Goal: Information Seeking & Learning: Check status

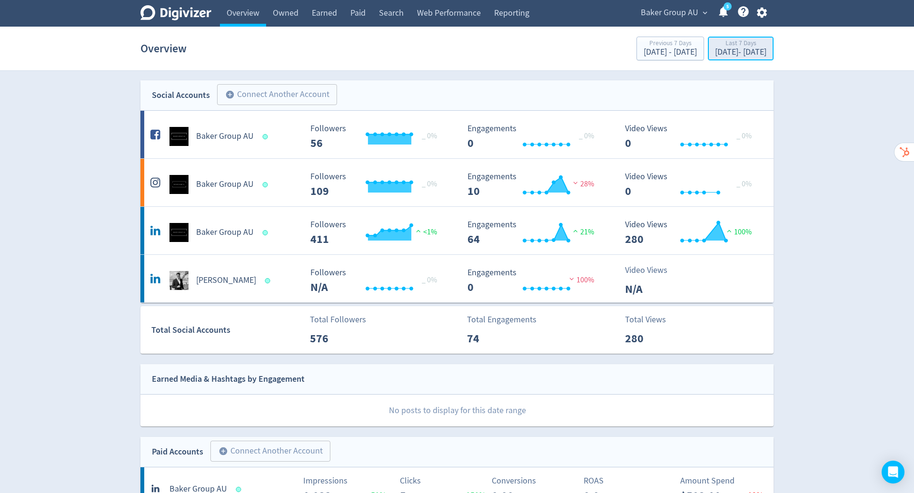
click at [731, 40] on div "Last 7 Days" at bounding box center [740, 44] width 51 height 8
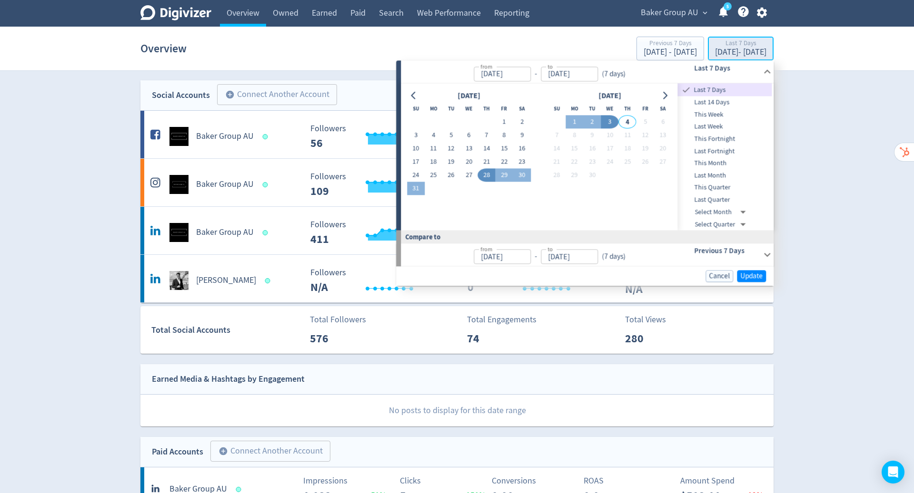
type input "[DATE]"
click at [502, 120] on button "1" at bounding box center [504, 122] width 18 height 13
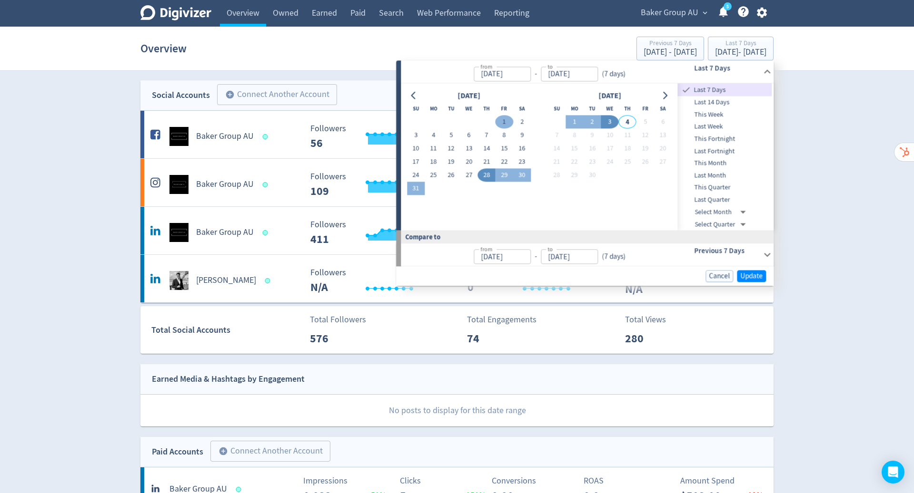
type input "[DATE]"
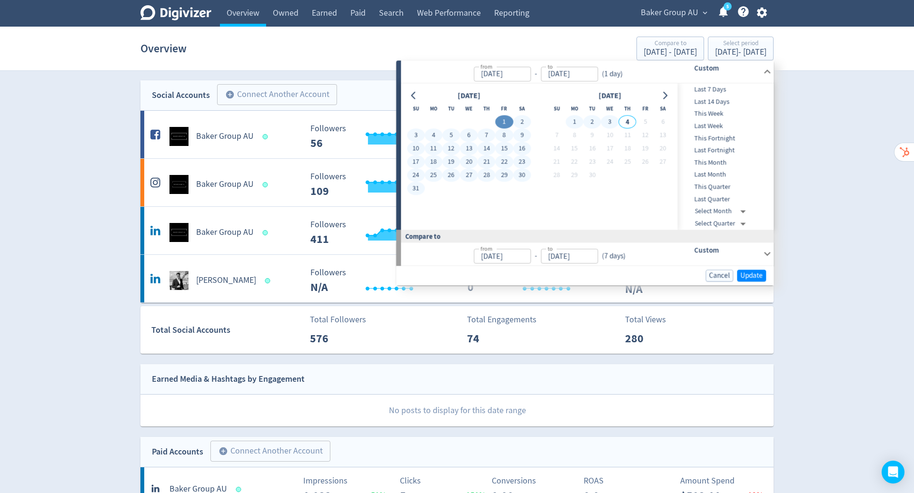
click at [608, 118] on button "3" at bounding box center [610, 122] width 18 height 13
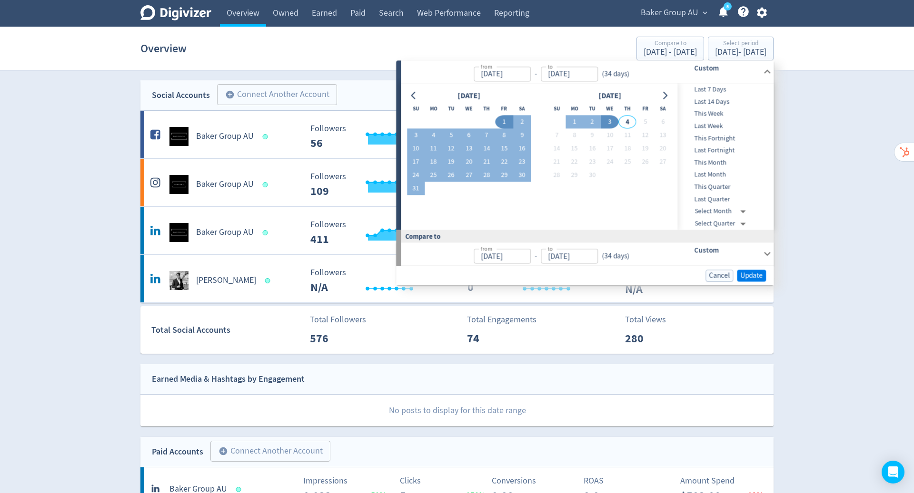
type input "[DATE]"
click at [753, 273] on span "Update" at bounding box center [751, 275] width 22 height 7
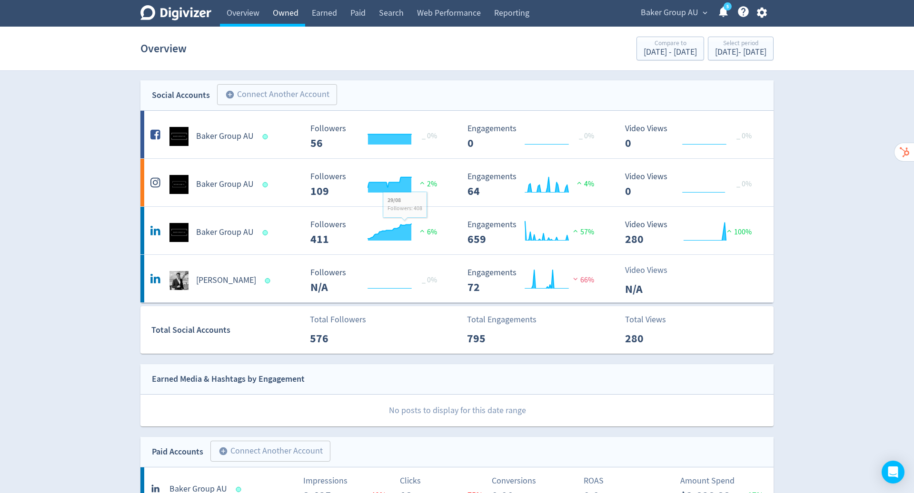
click at [288, 10] on link "Owned" at bounding box center [285, 13] width 39 height 27
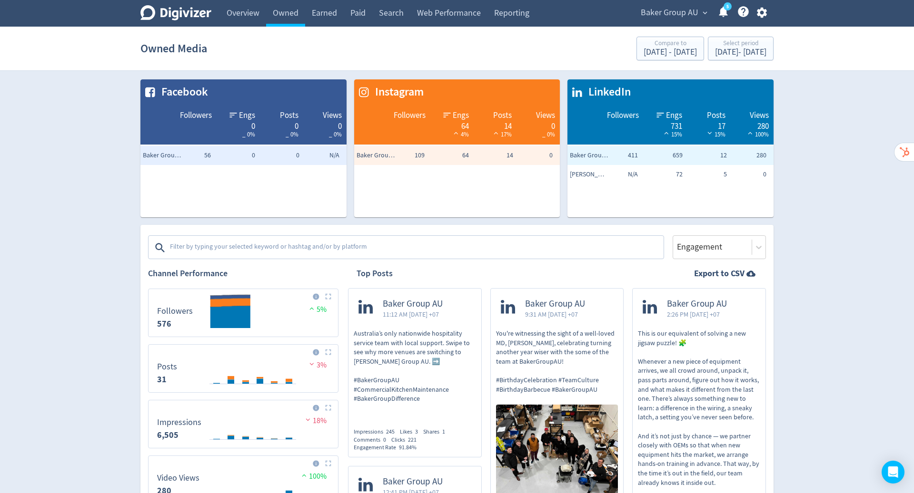
click at [397, 245] on textarea at bounding box center [415, 247] width 493 height 19
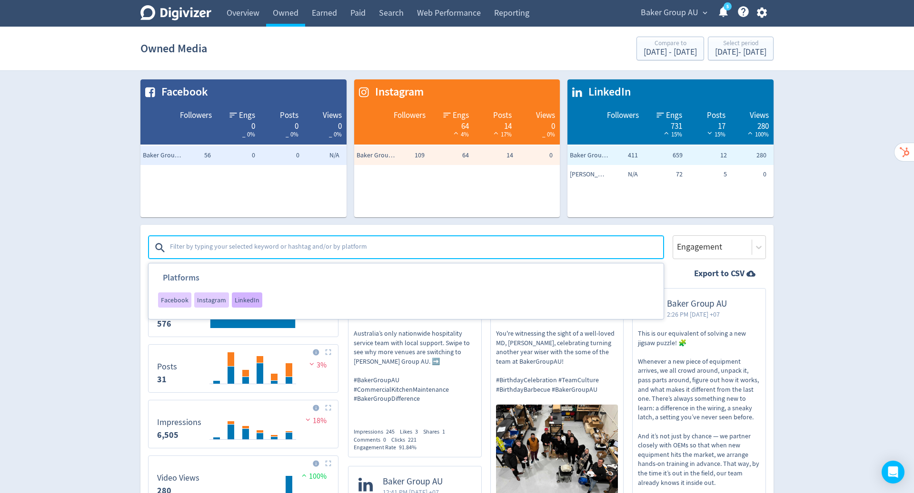
click at [245, 300] on span "LinkedIn" at bounding box center [247, 300] width 25 height 7
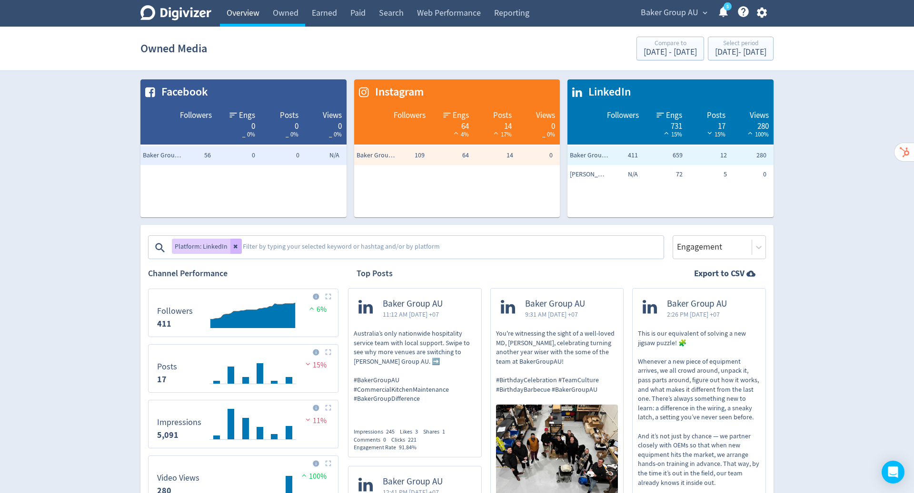
click at [252, 19] on link "Overview" at bounding box center [243, 13] width 46 height 27
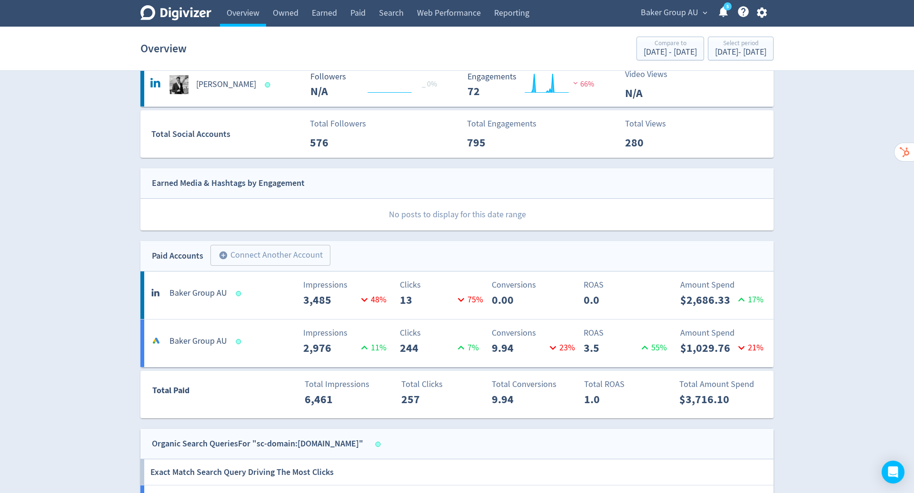
scroll to position [220, 0]
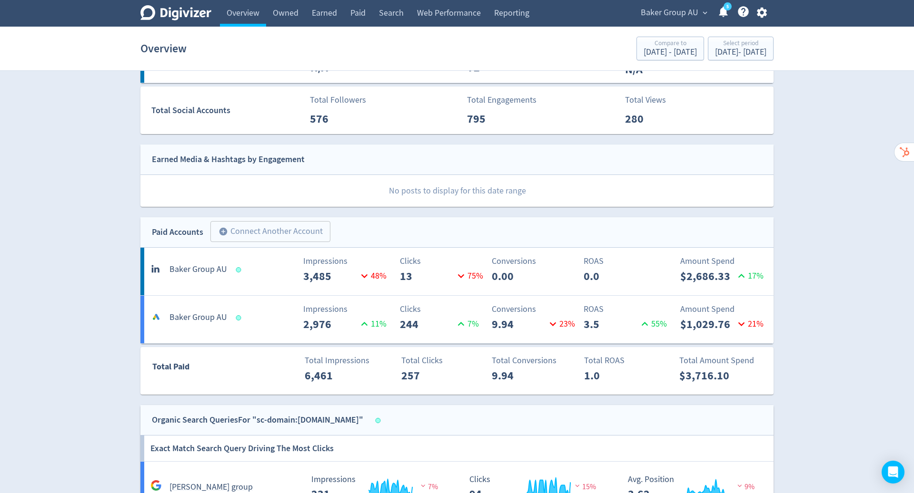
click at [448, 272] on p "13" at bounding box center [427, 276] width 55 height 17
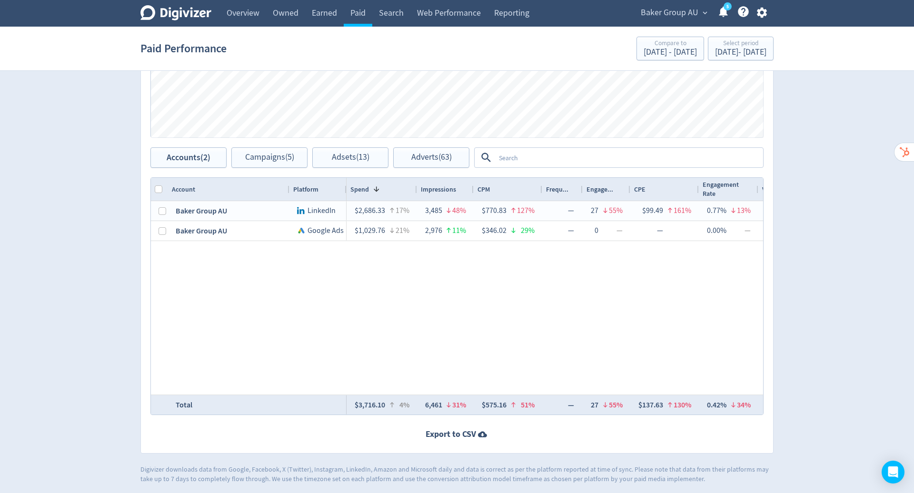
scroll to position [339, 0]
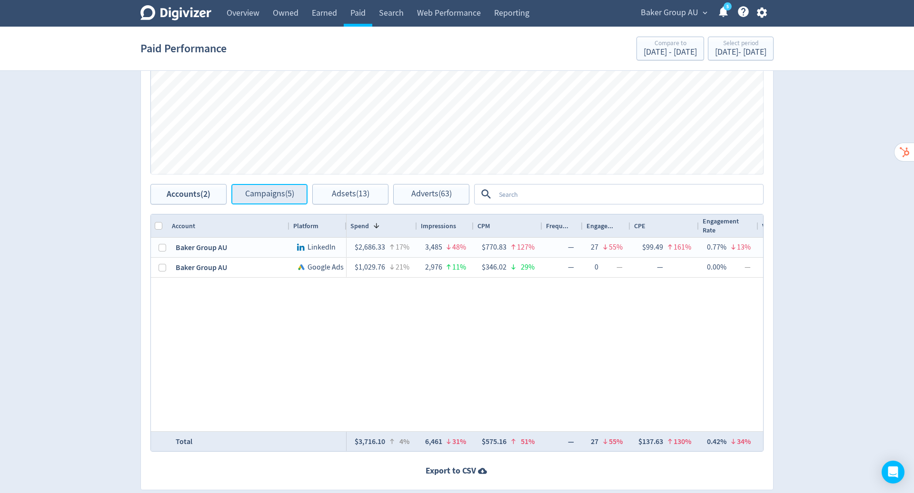
click at [271, 195] on span "Campaigns (5)" at bounding box center [269, 194] width 49 height 9
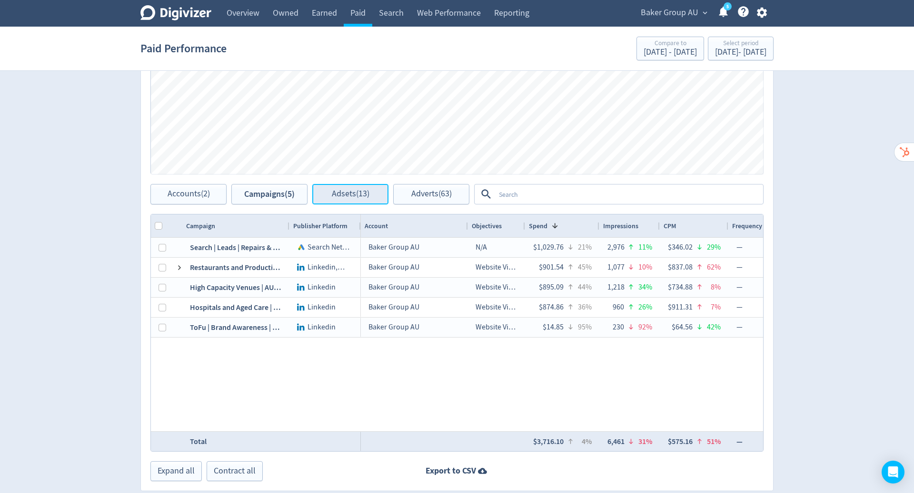
click at [343, 197] on span "Adsets (13)" at bounding box center [351, 194] width 38 height 9
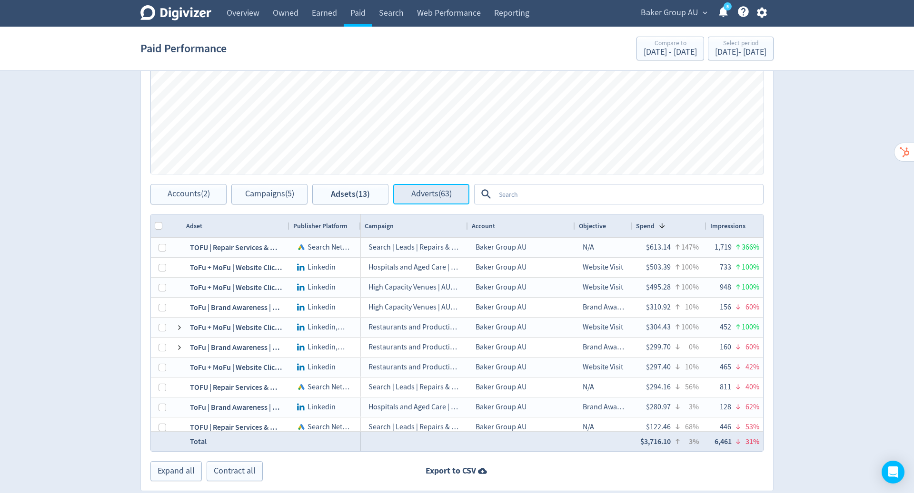
click at [434, 198] on span "Adverts (63)" at bounding box center [431, 194] width 40 height 9
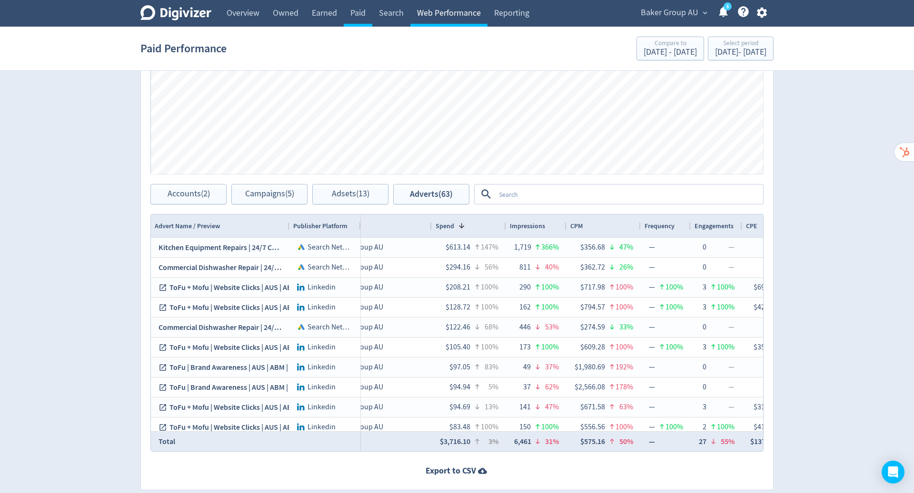
click at [449, 11] on link "Web Performance" at bounding box center [448, 13] width 77 height 27
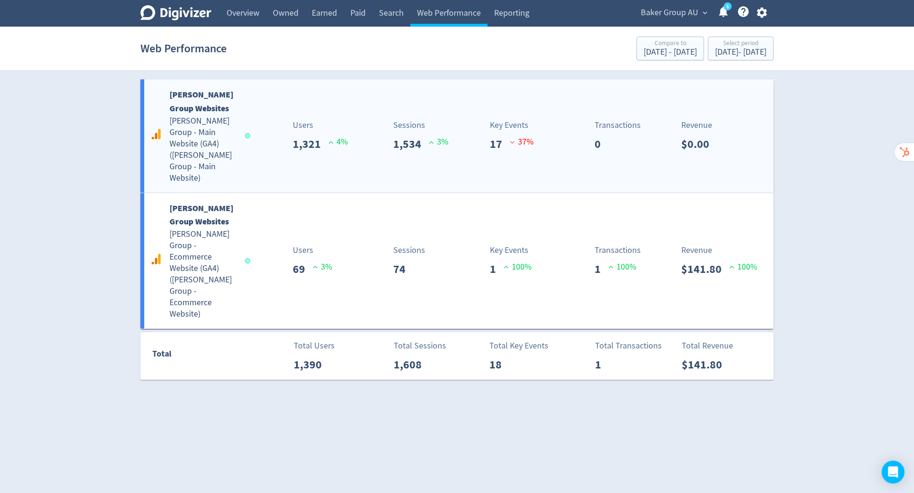
click at [353, 119] on div "Users 1,321 4 %" at bounding box center [320, 136] width 66 height 34
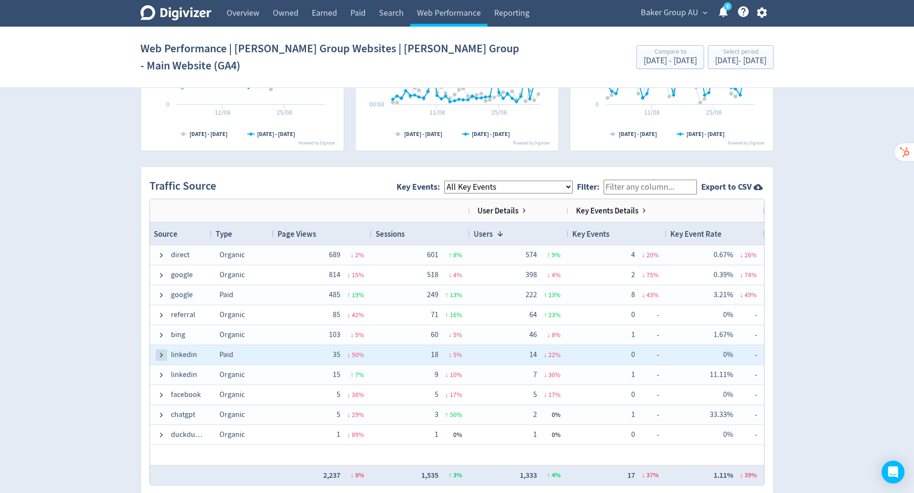
click at [158, 352] on span at bounding box center [162, 356] width 8 height 8
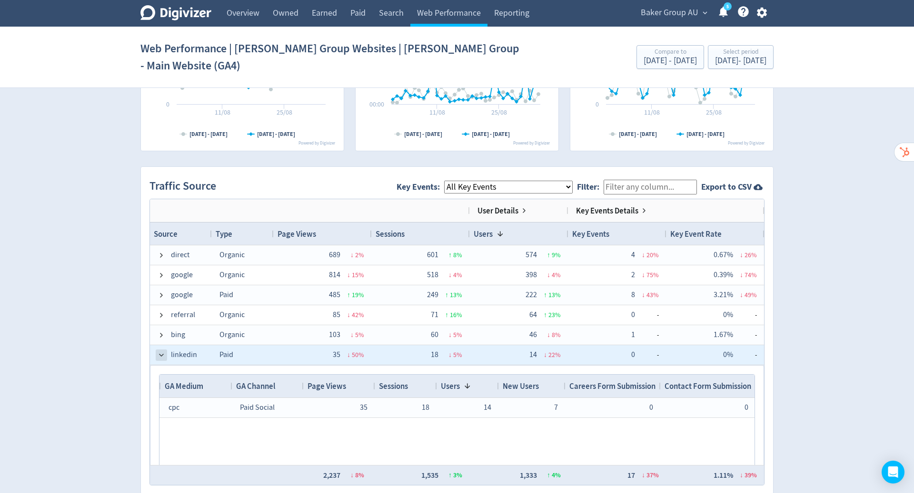
click at [158, 352] on span at bounding box center [162, 356] width 8 height 8
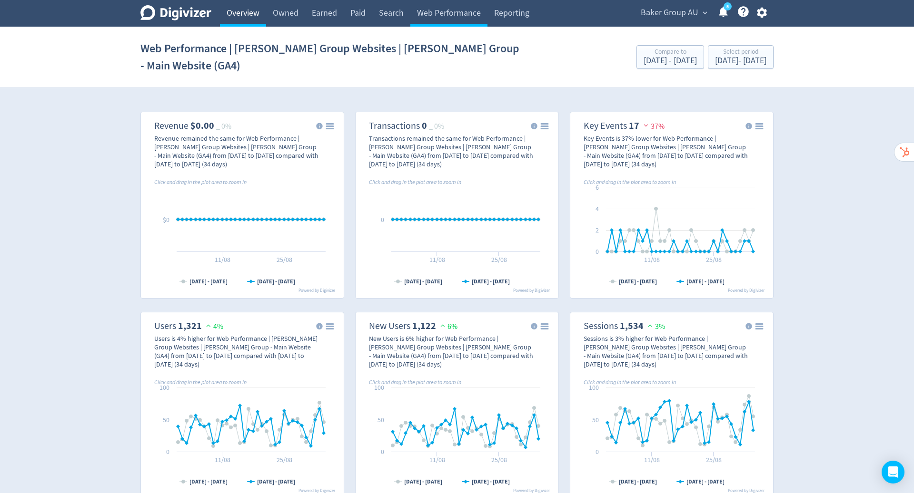
click at [242, 14] on link "Overview" at bounding box center [243, 13] width 46 height 27
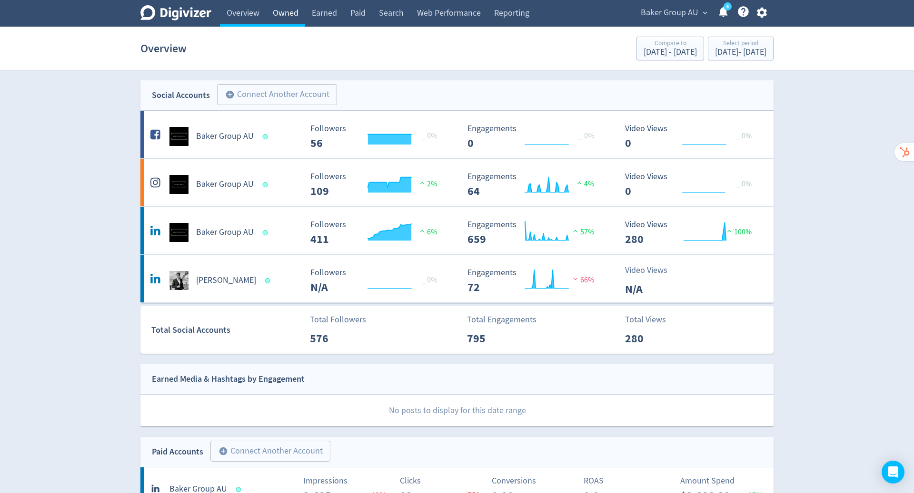
click at [282, 20] on link "Owned" at bounding box center [285, 13] width 39 height 27
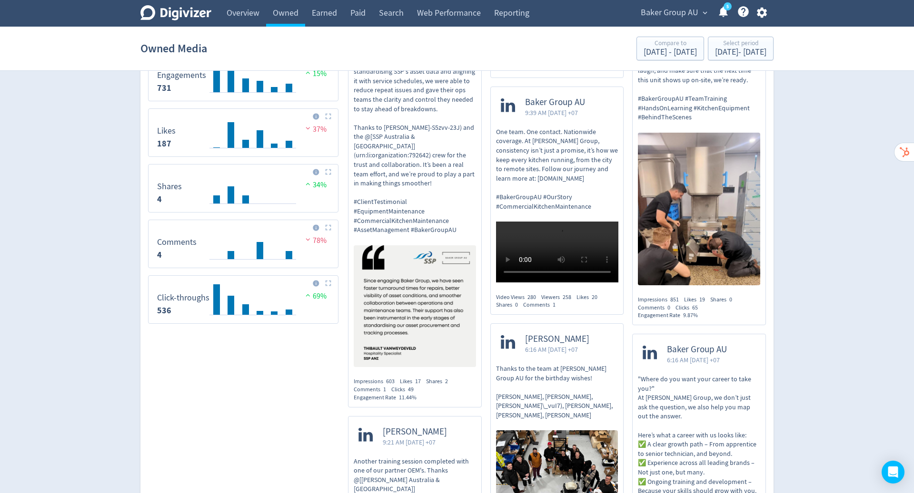
scroll to position [457, 0]
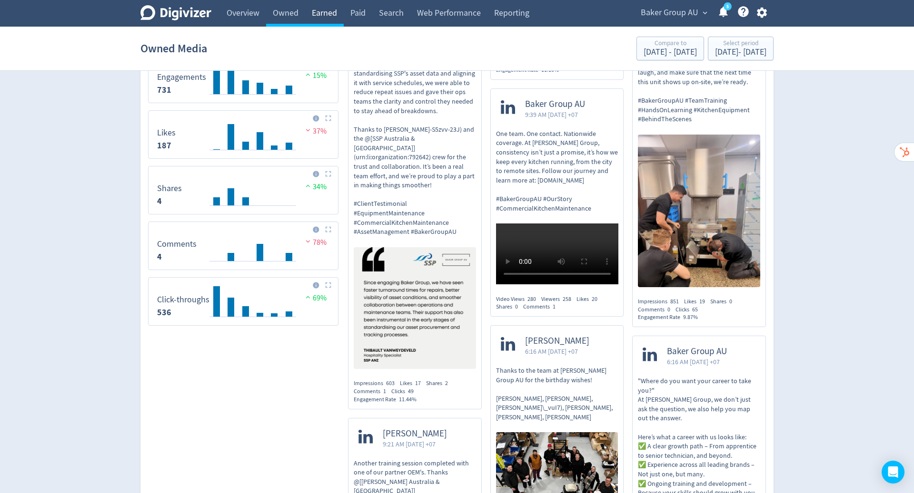
click at [330, 12] on link "Earned" at bounding box center [324, 13] width 39 height 27
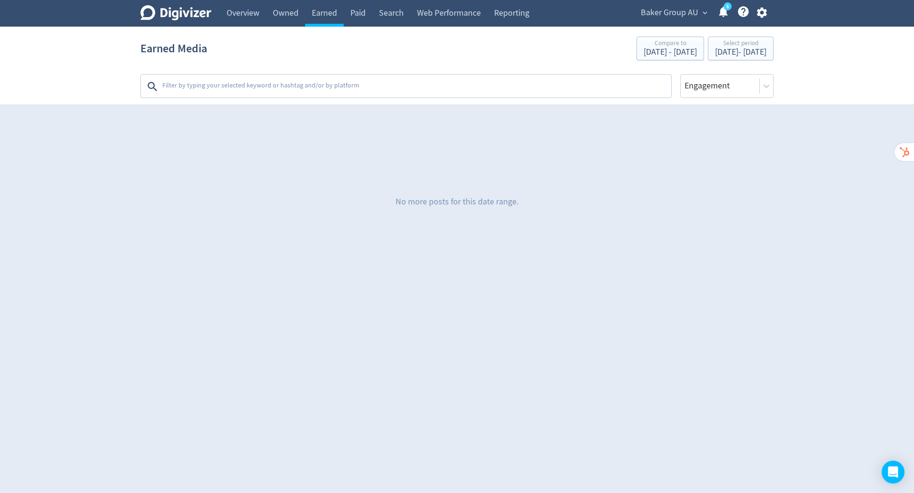
click at [350, 81] on textarea at bounding box center [415, 86] width 509 height 19
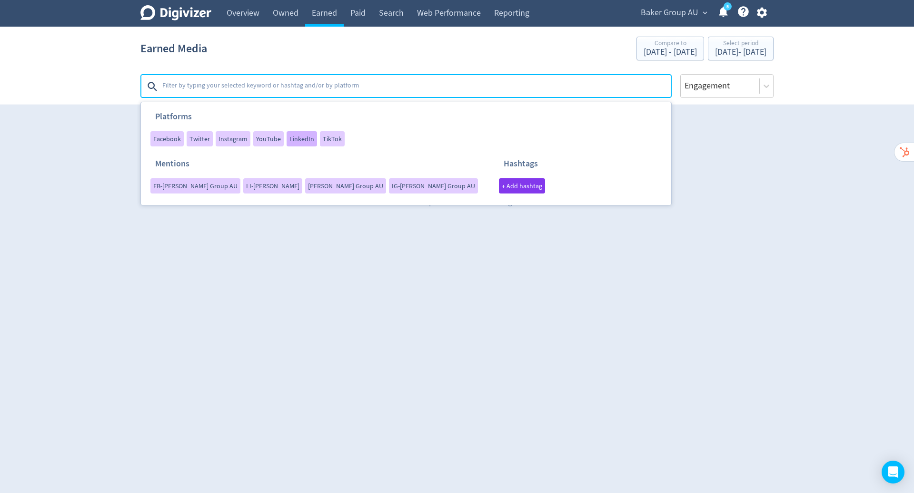
click at [299, 140] on span "LinkedIn" at bounding box center [301, 139] width 25 height 7
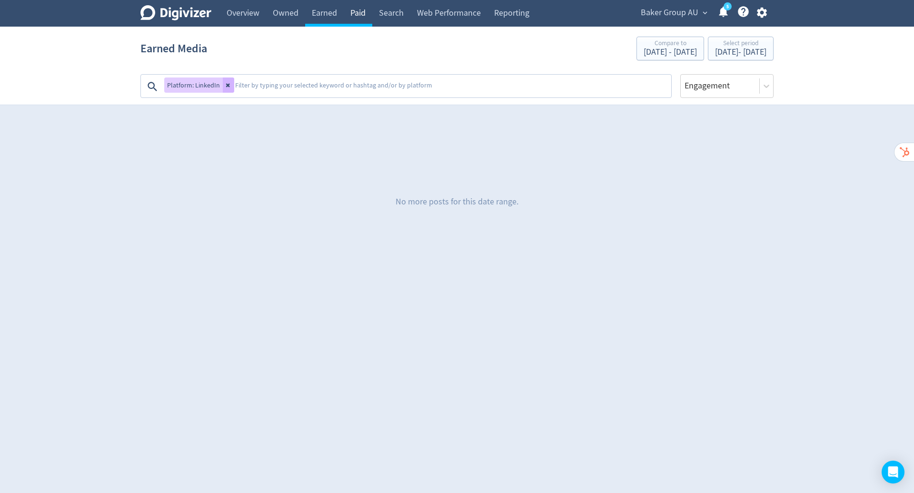
click at [355, 15] on link "Paid" at bounding box center [358, 13] width 29 height 27
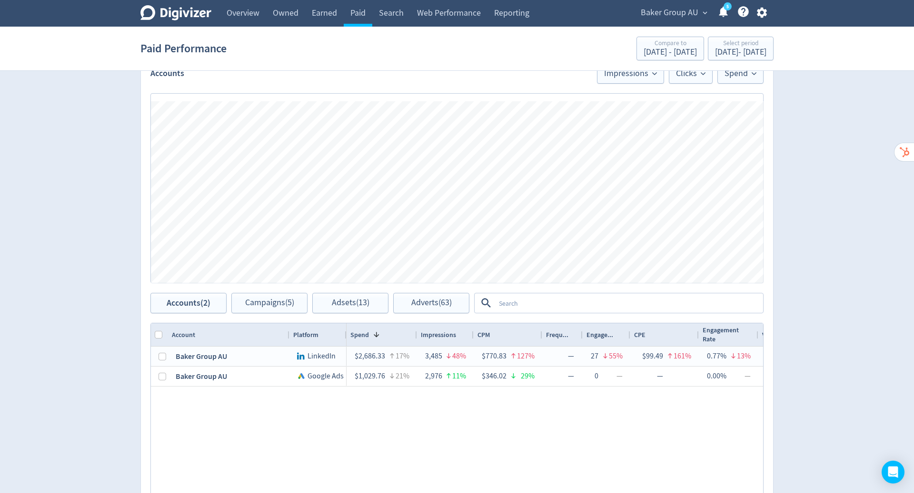
scroll to position [234, 0]
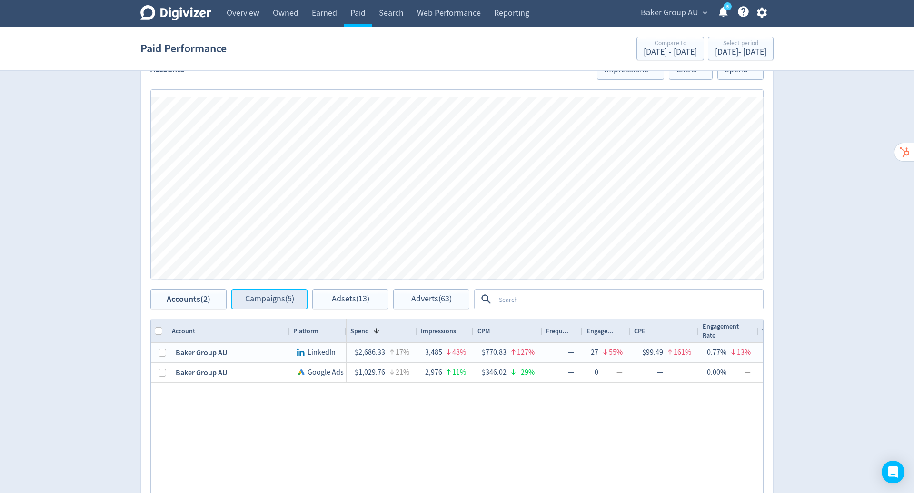
click at [269, 296] on span "Campaigns (5)" at bounding box center [269, 299] width 49 height 9
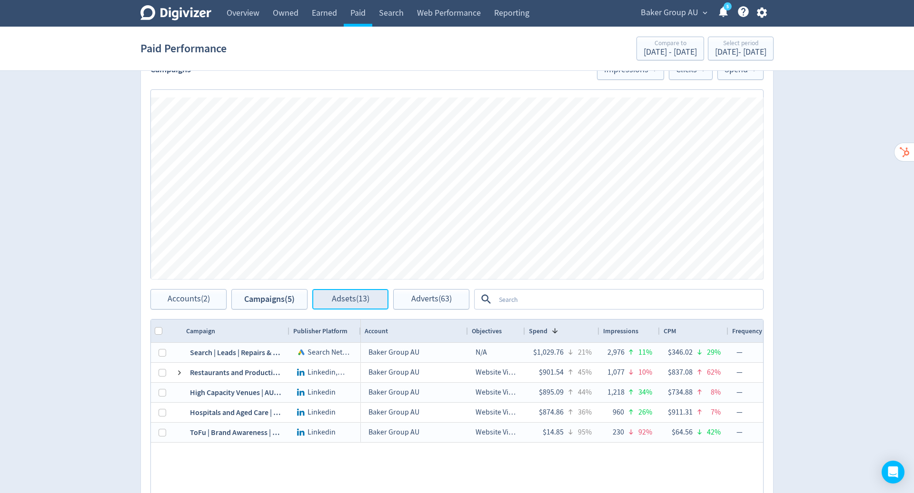
click at [349, 301] on span "Adsets (13)" at bounding box center [351, 299] width 38 height 9
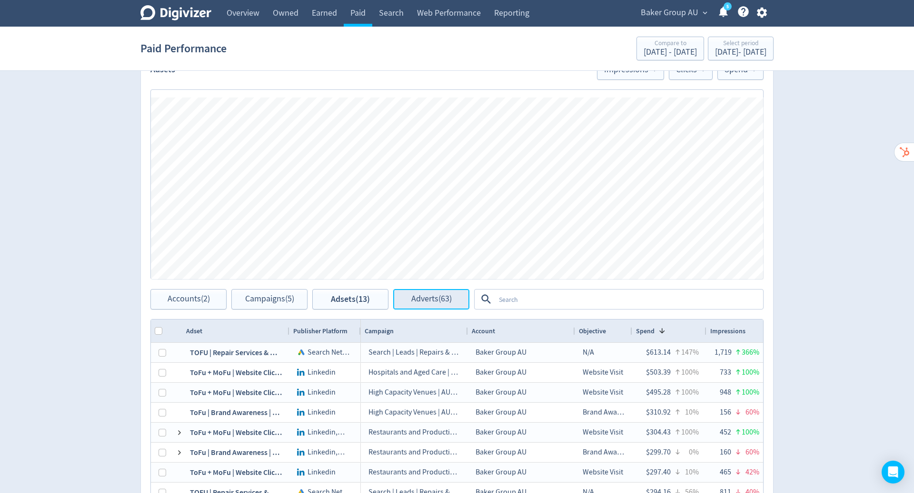
click at [414, 298] on span "Adverts (63)" at bounding box center [431, 299] width 40 height 9
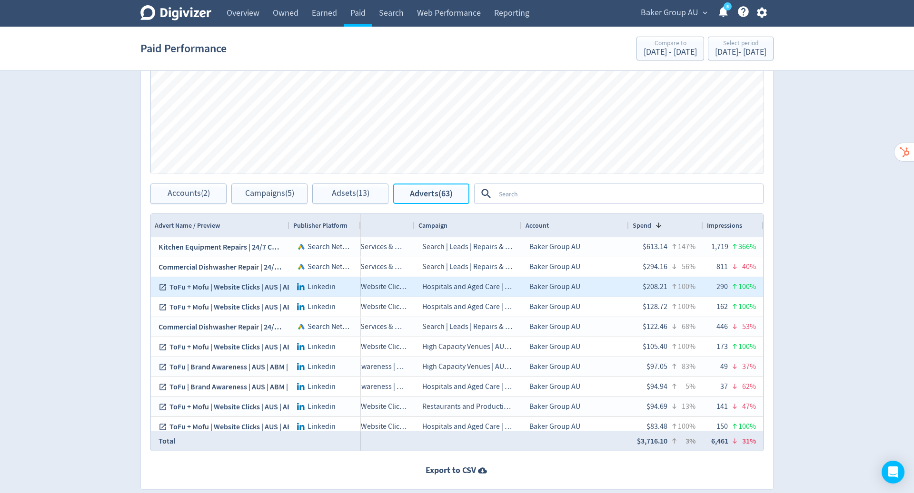
scroll to position [0, 58]
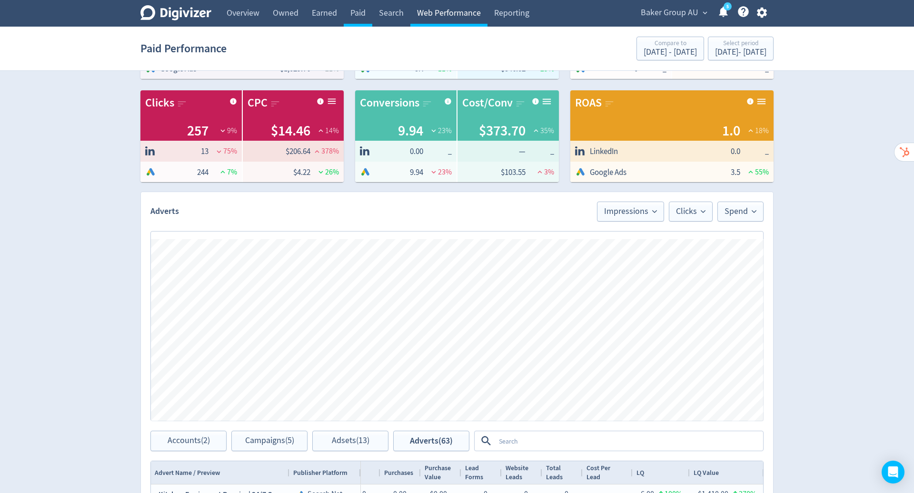
click at [443, 18] on link "Web Performance" at bounding box center [448, 13] width 77 height 27
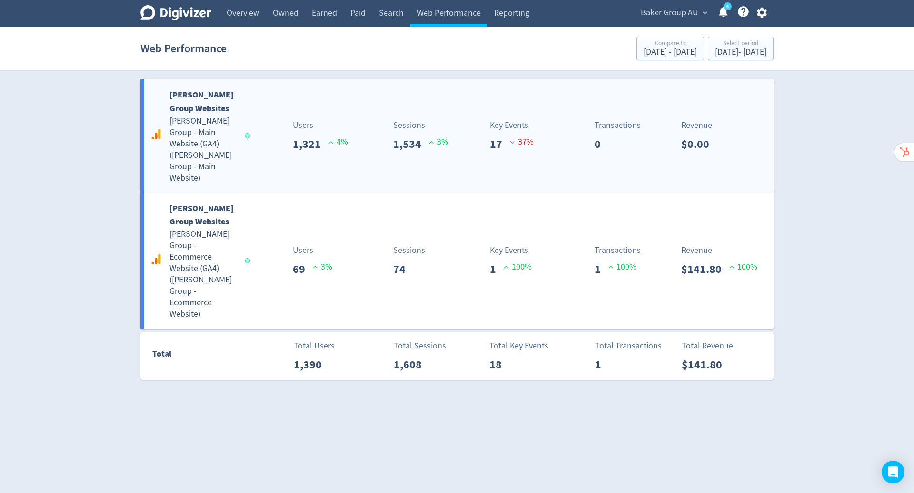
click at [481, 153] on div "[PERSON_NAME] Group Websites [PERSON_NAME] Group - Main Website (GA4) ( [PERSON…" at bounding box center [456, 135] width 633 height 113
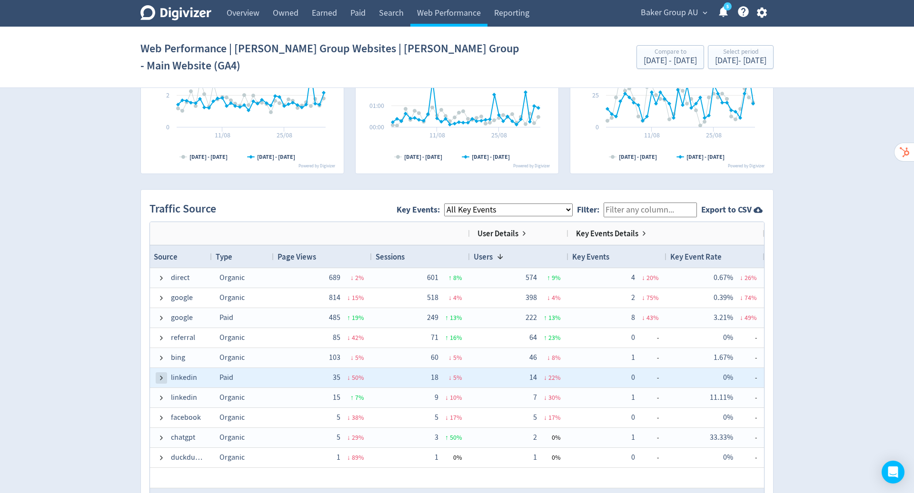
click at [163, 374] on span at bounding box center [162, 378] width 8 height 8
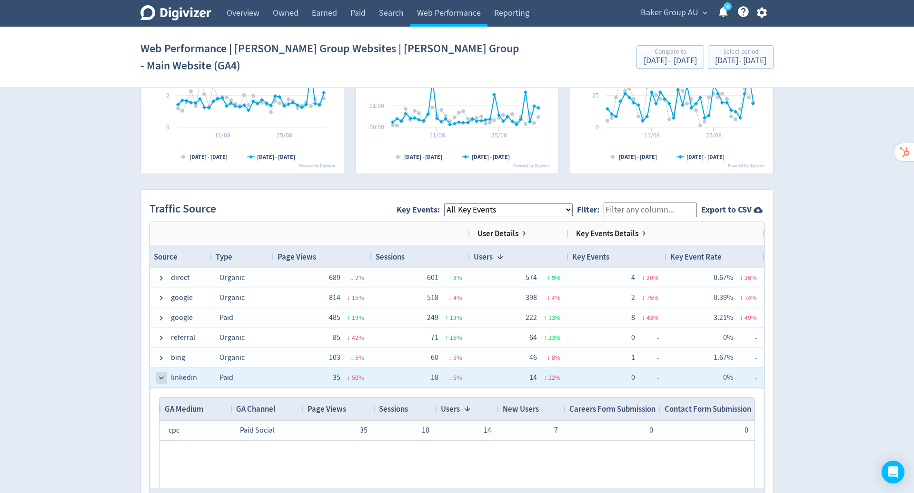
click at [163, 374] on span at bounding box center [162, 378] width 8 height 8
